Goal: Find specific page/section: Find specific page/section

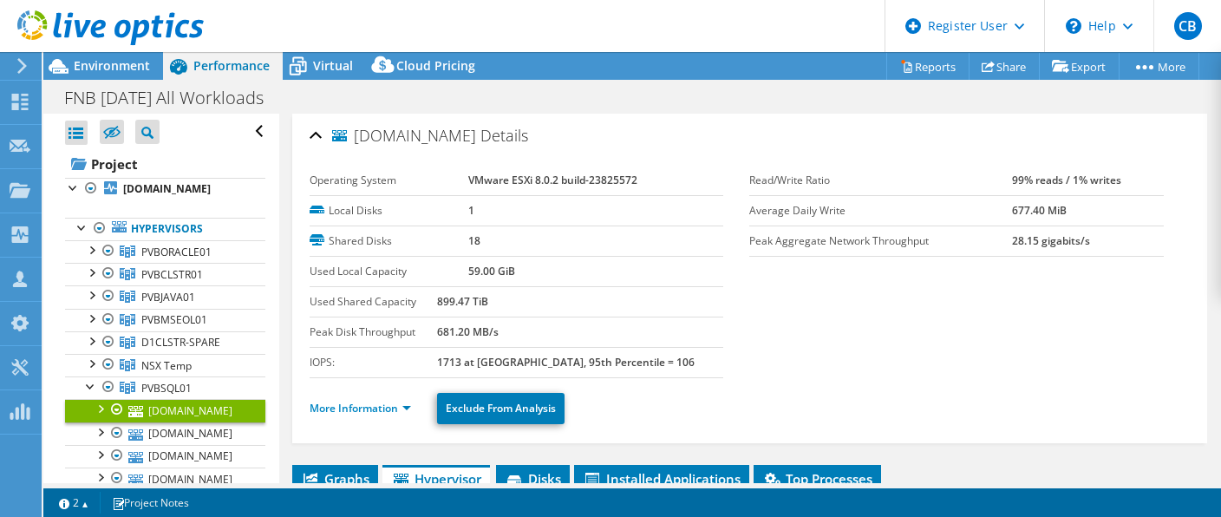
select select "USD"
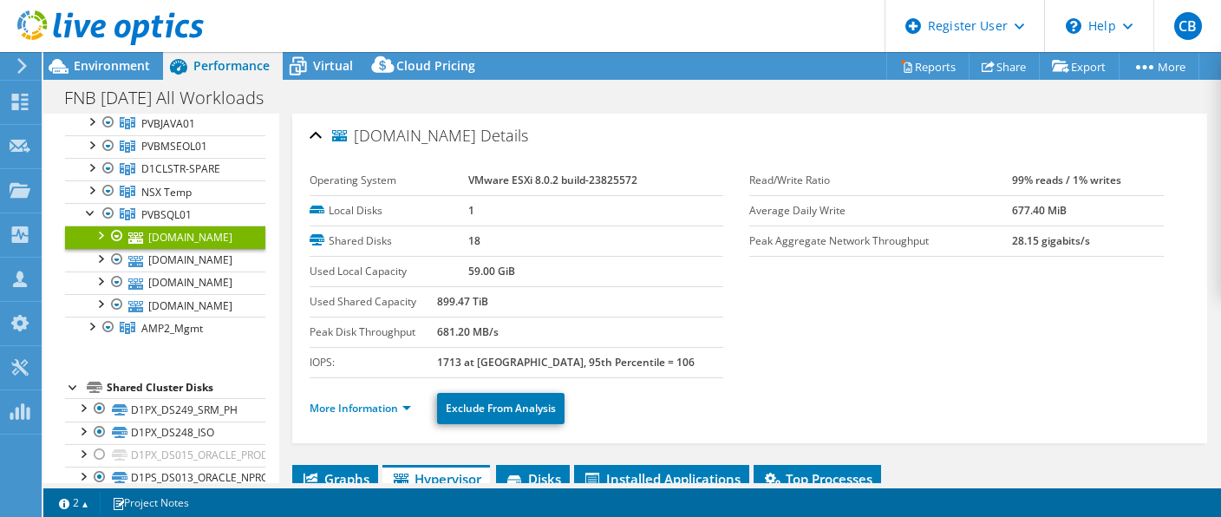
scroll to position [330, 0]
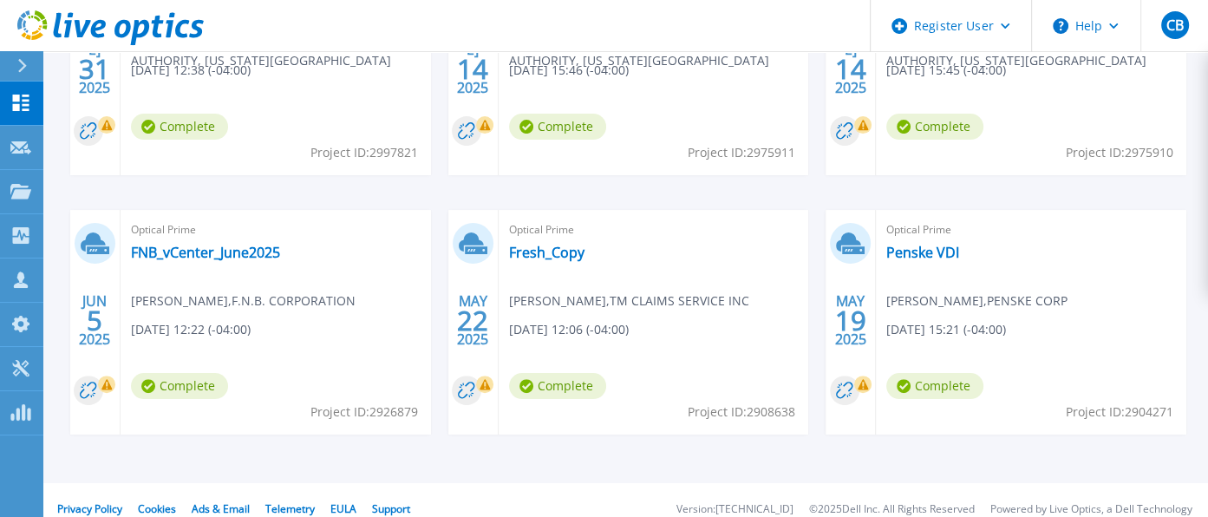
scroll to position [434, 0]
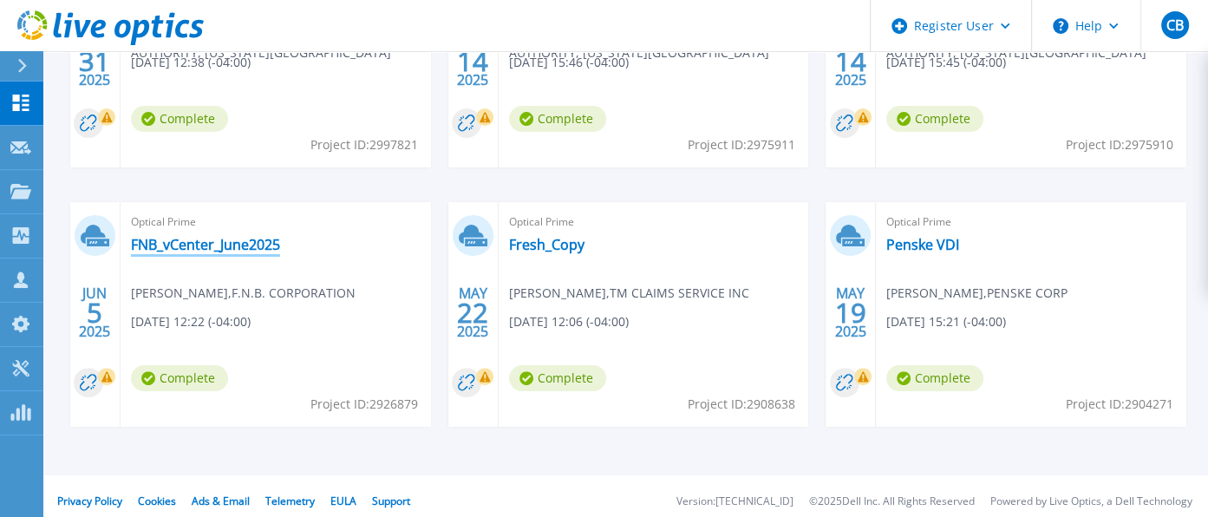
click at [182, 245] on link "FNB_vCenter_June2025" at bounding box center [205, 244] width 149 height 17
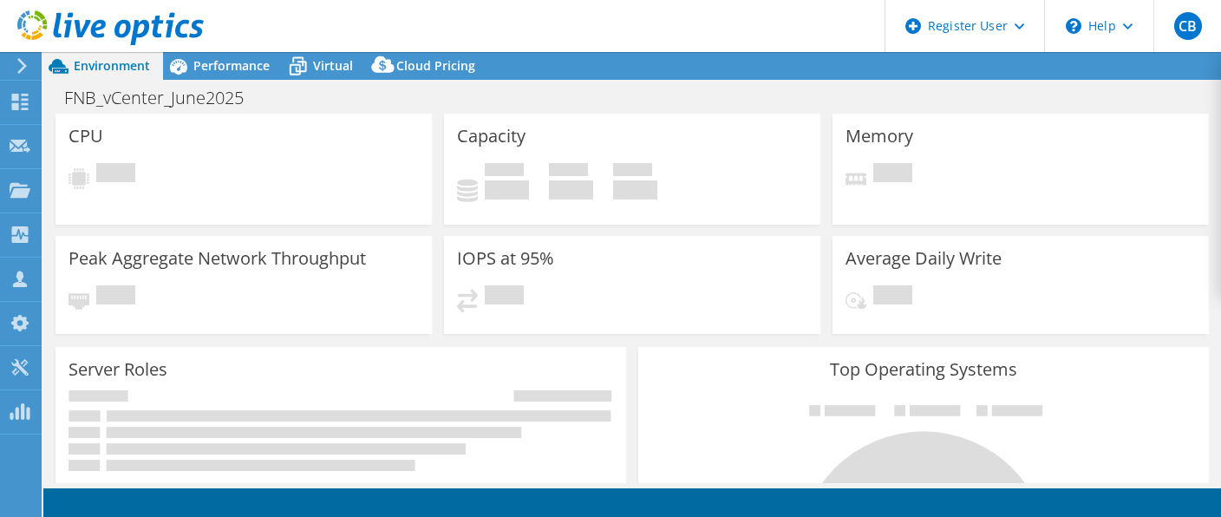
select select "USD"
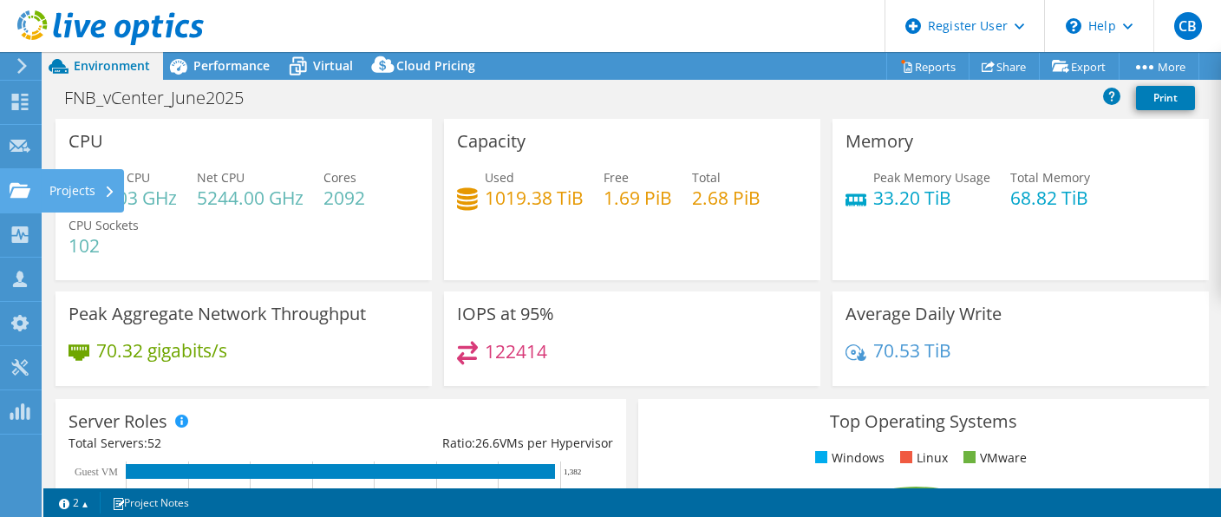
click at [77, 191] on div "Projects" at bounding box center [82, 190] width 83 height 43
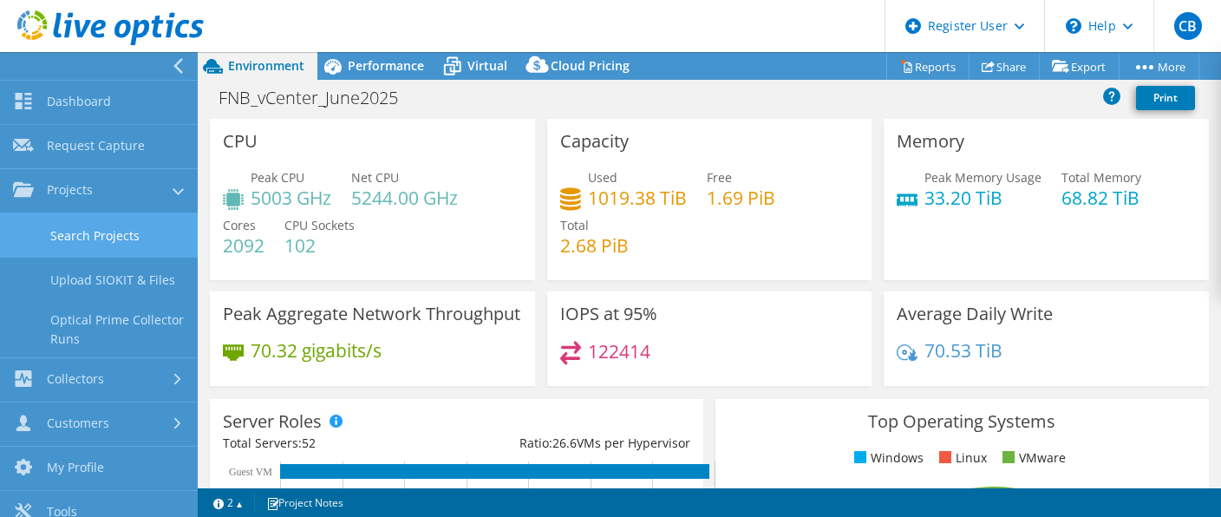
click at [123, 228] on link "Search Projects" at bounding box center [99, 235] width 198 height 44
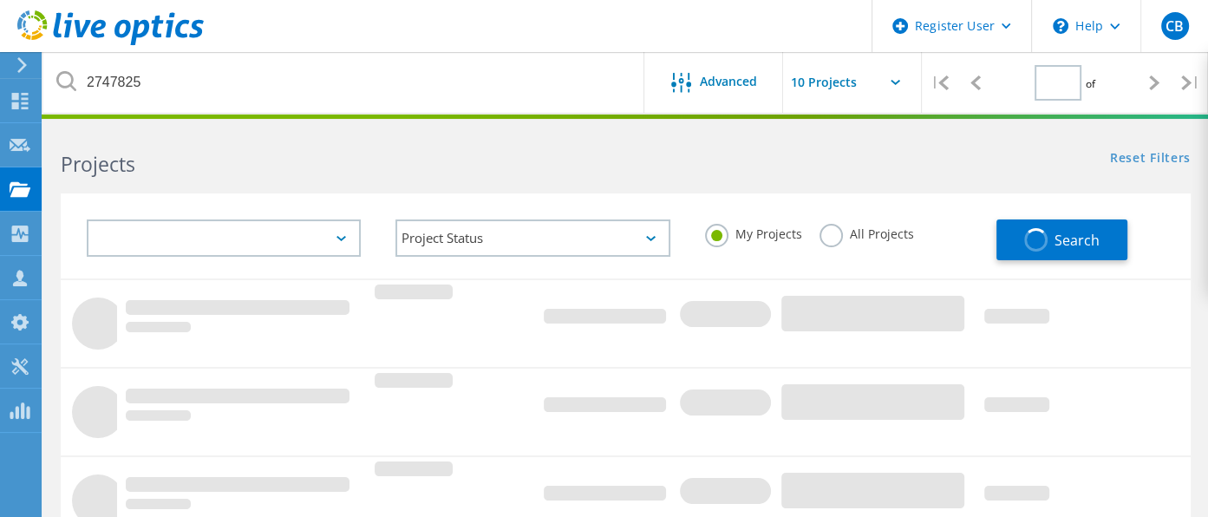
type input "1"
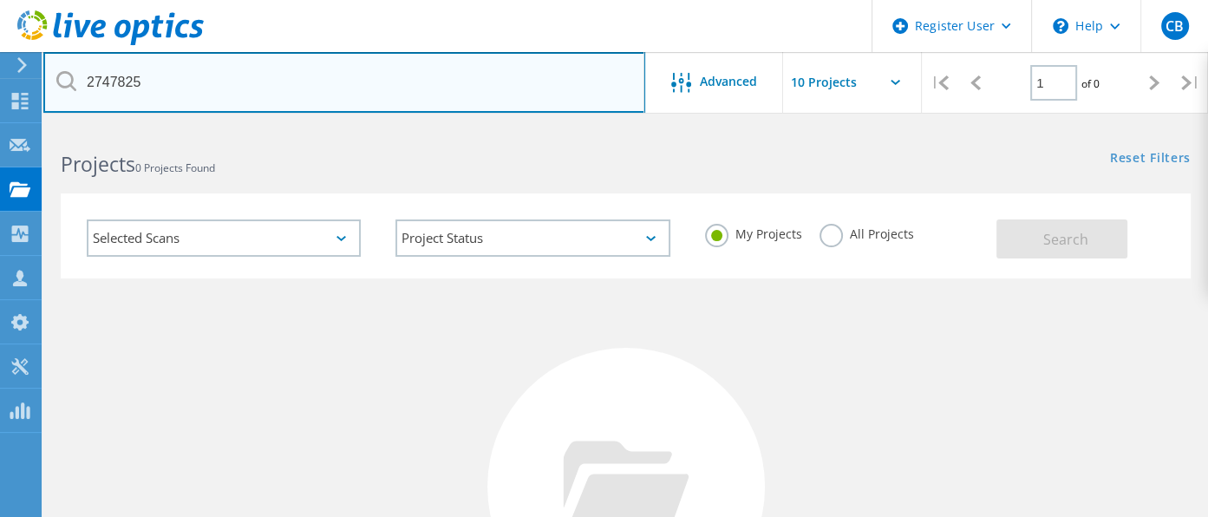
click at [160, 88] on input "2747825" at bounding box center [344, 82] width 602 height 61
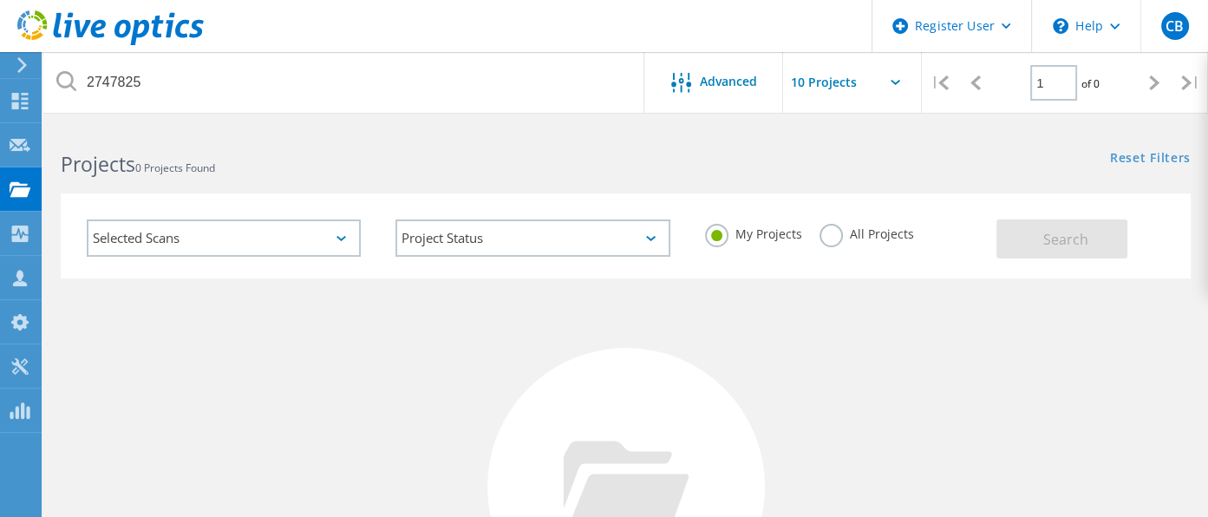
click at [833, 240] on label "All Projects" at bounding box center [867, 232] width 95 height 16
click at [0, 0] on input "All Projects" at bounding box center [0, 0] width 0 height 0
click at [1049, 256] on button "Search" at bounding box center [1061, 238] width 131 height 39
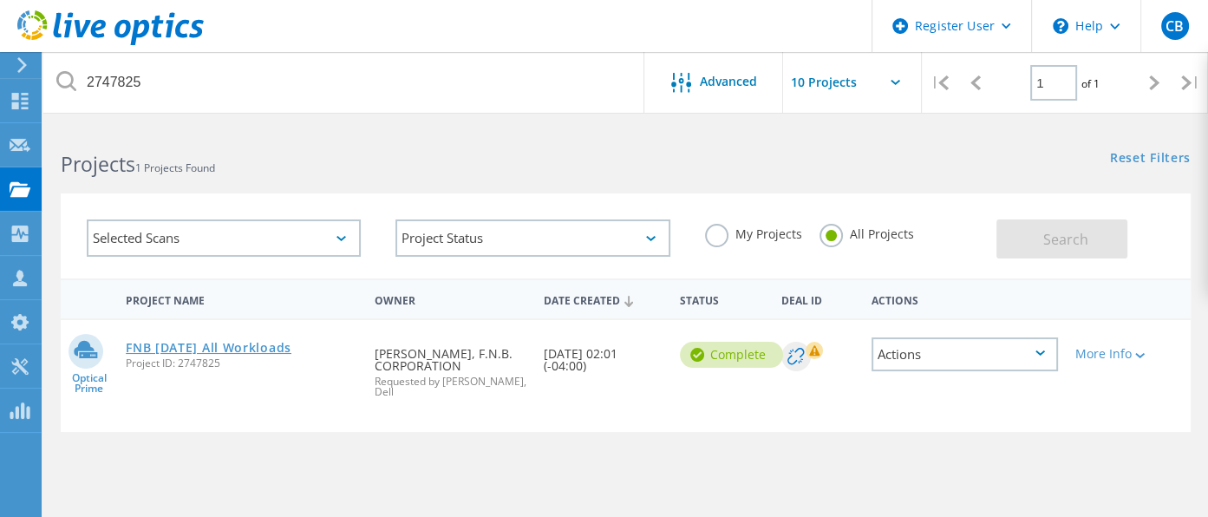
click at [204, 344] on link "FNB [DATE] All Workloads" at bounding box center [209, 348] width 166 height 12
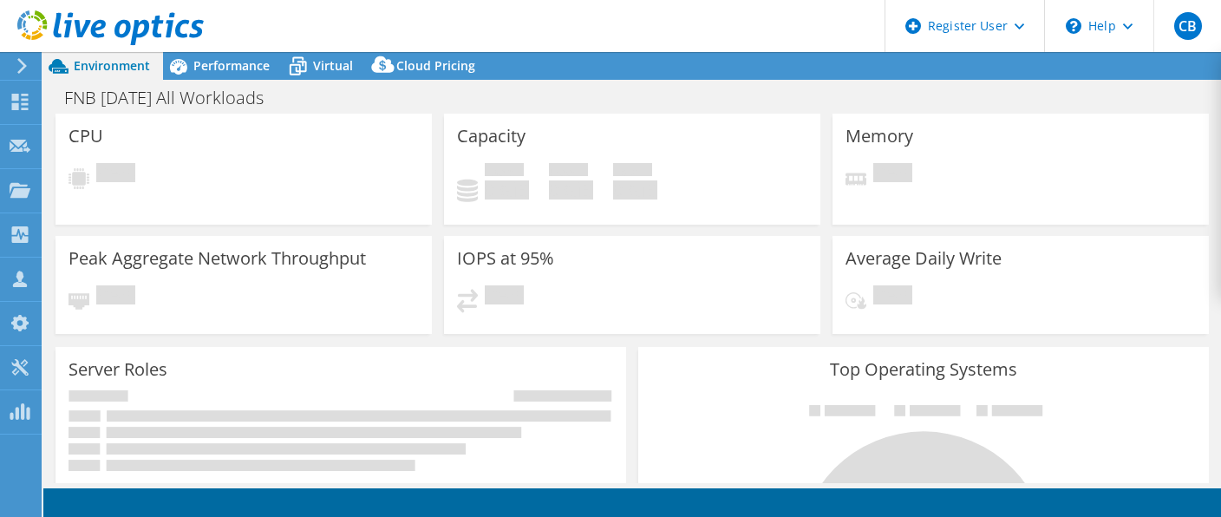
select select "USD"
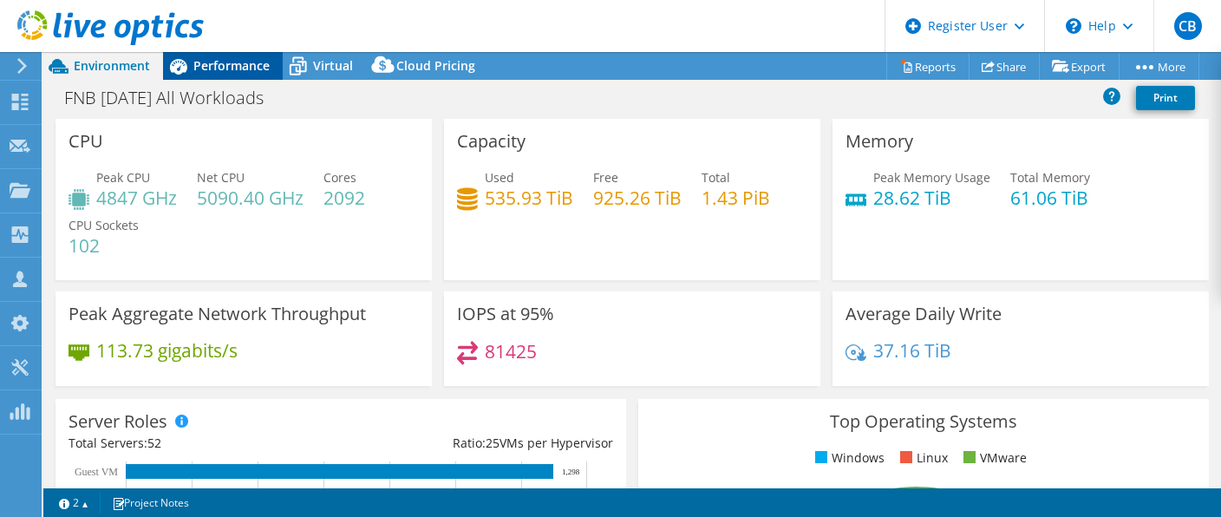
click at [223, 66] on span "Performance" at bounding box center [231, 65] width 76 height 16
